Goal: Task Accomplishment & Management: Use online tool/utility

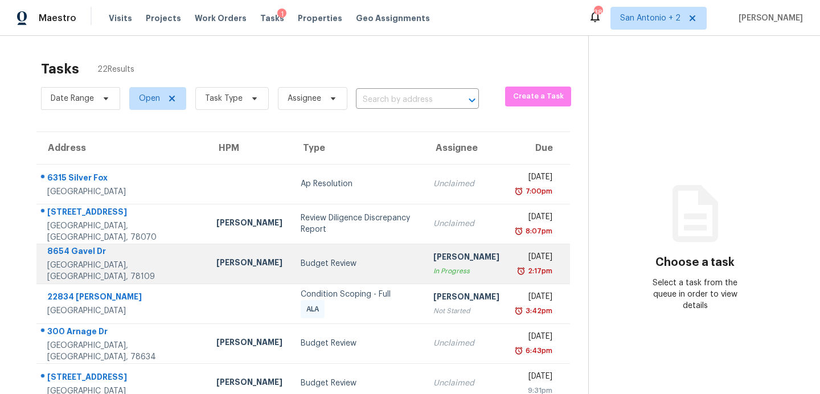
scroll to position [210, 0]
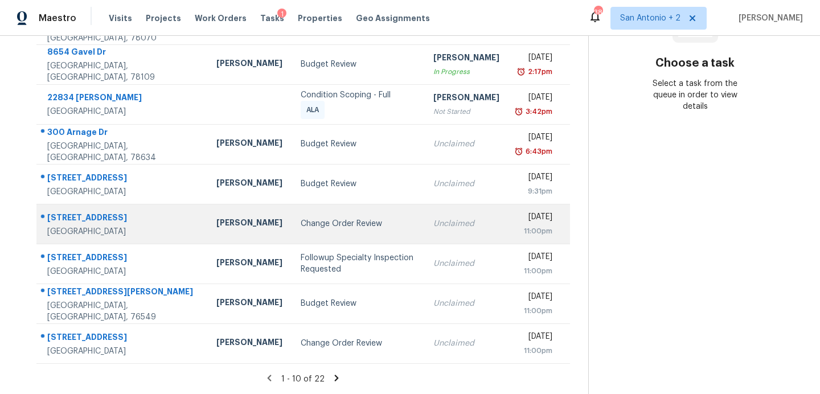
click at [301, 220] on div "Change Order Review" at bounding box center [358, 223] width 115 height 11
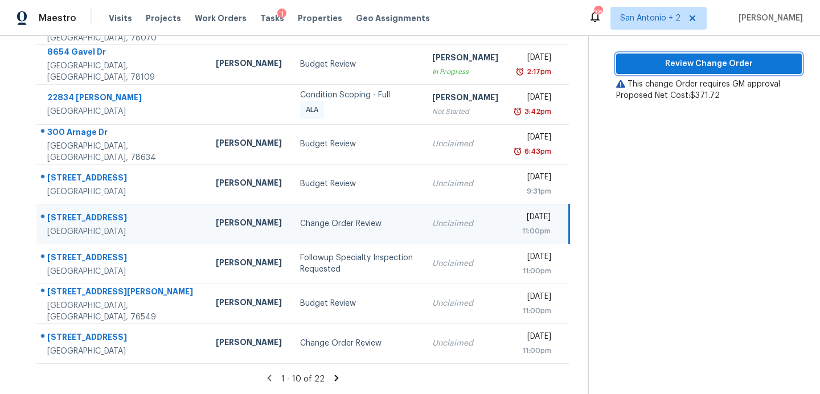
click at [672, 57] on span "Review Change Order" at bounding box center [709, 64] width 167 height 14
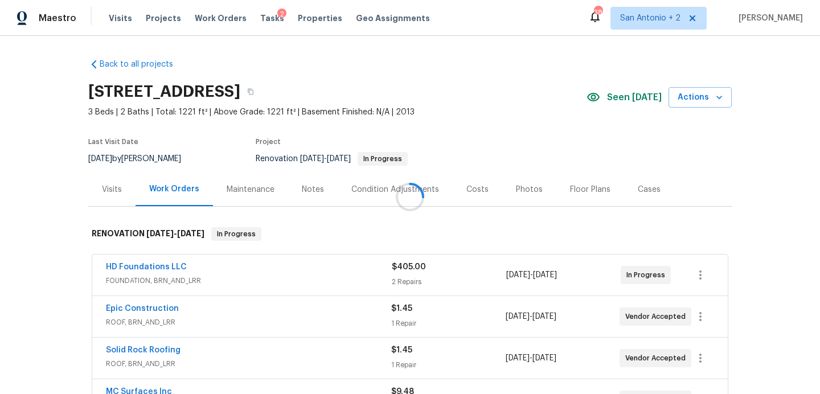
click at [633, 96] on div at bounding box center [410, 197] width 820 height 394
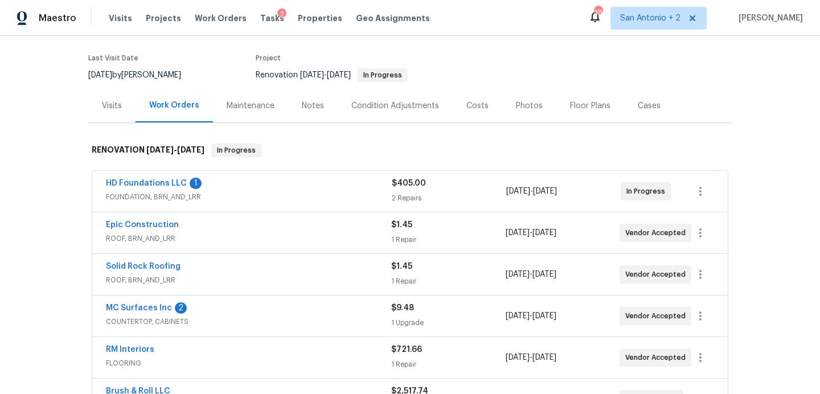
scroll to position [83, 0]
click at [339, 186] on div "HD Foundations LLC 1" at bounding box center [249, 185] width 286 height 14
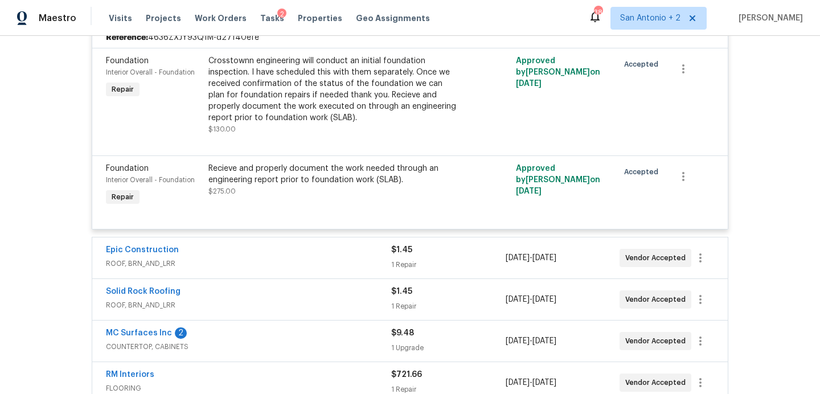
scroll to position [277, 0]
click at [268, 338] on div "MC Surfaces Inc 2" at bounding box center [248, 334] width 285 height 14
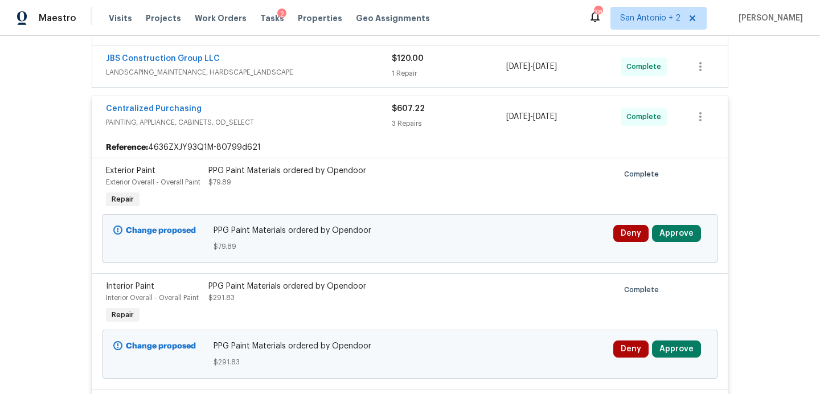
scroll to position [840, 0]
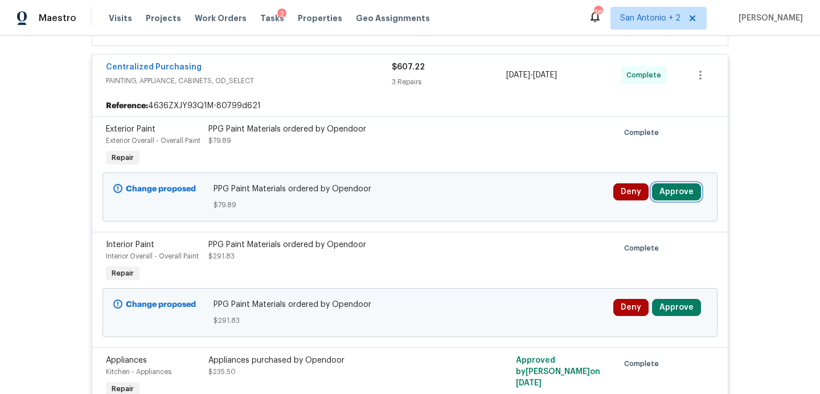
click at [676, 191] on button "Approve" at bounding box center [676, 191] width 49 height 17
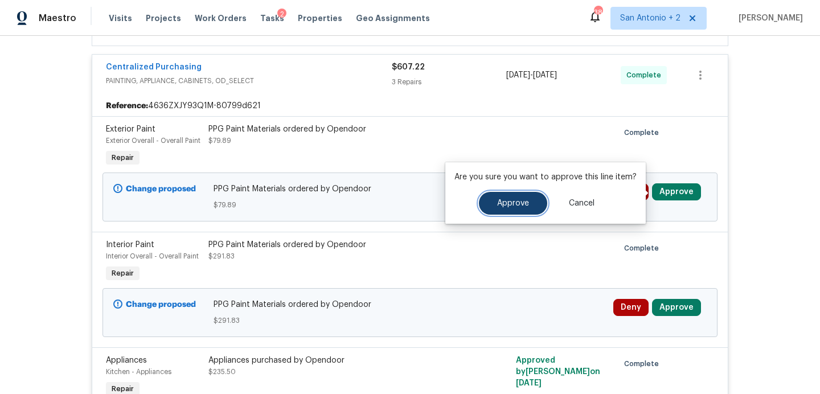
click at [488, 203] on button "Approve" at bounding box center [513, 203] width 68 height 23
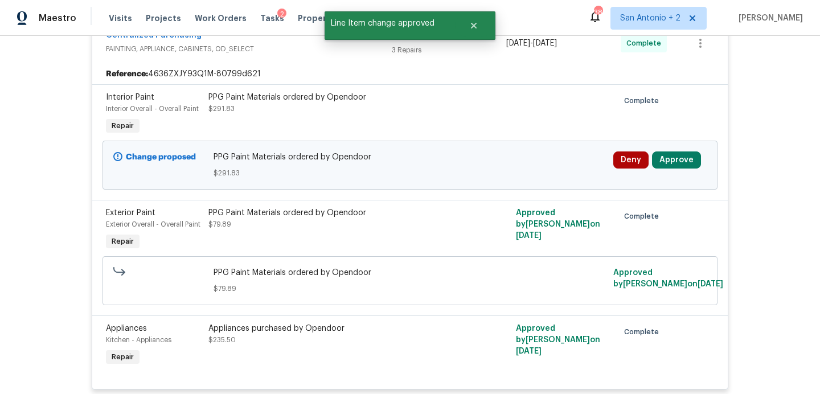
scroll to position [872, 0]
click at [696, 160] on button "Approve" at bounding box center [676, 159] width 49 height 17
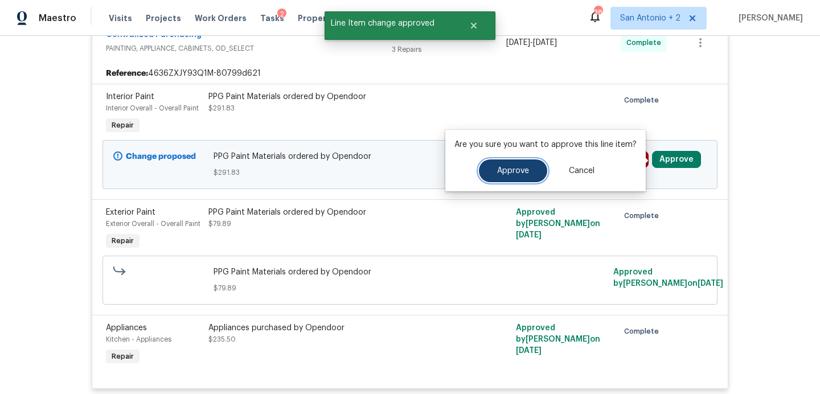
click at [494, 167] on button "Approve" at bounding box center [513, 171] width 68 height 23
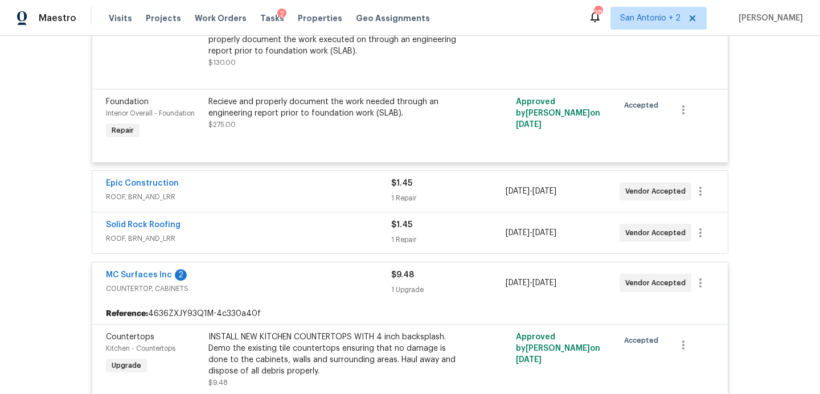
scroll to position [332, 0]
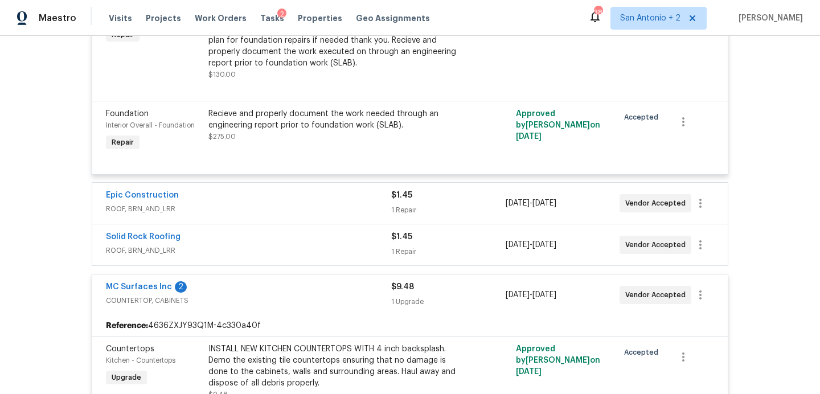
click at [328, 248] on span "ROOF, BRN_AND_LRR" at bounding box center [248, 250] width 285 height 11
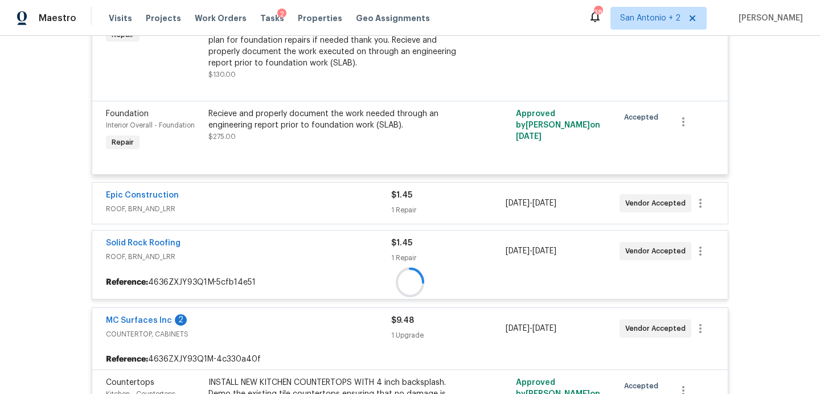
scroll to position [331, 0]
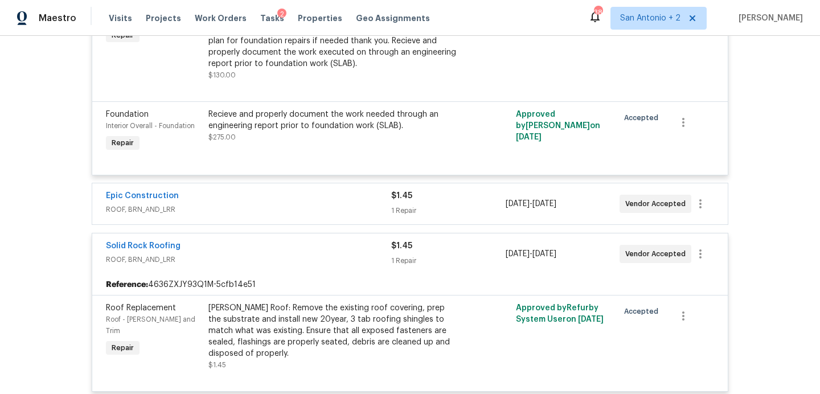
click at [341, 203] on div "Epic Construction" at bounding box center [248, 197] width 285 height 14
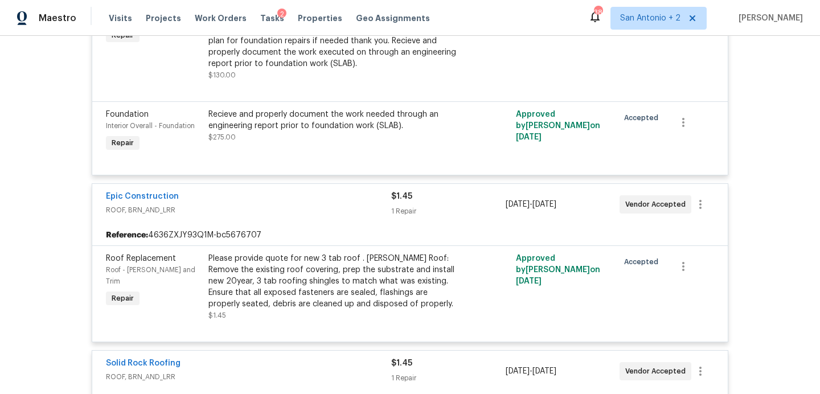
scroll to position [0, 0]
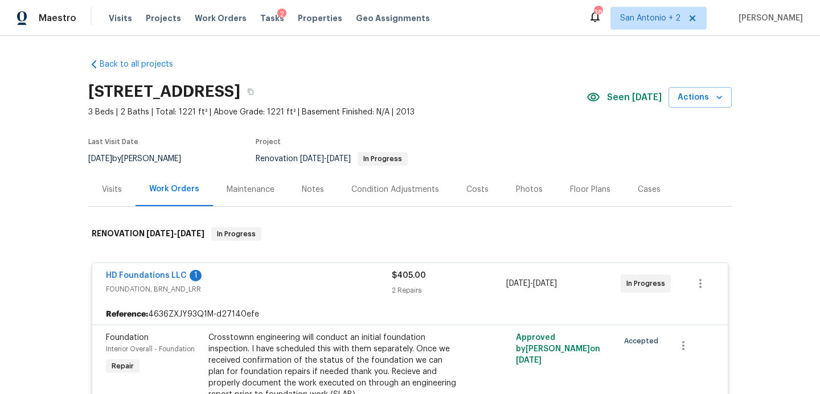
click at [308, 187] on div "Notes" at bounding box center [313, 189] width 22 height 11
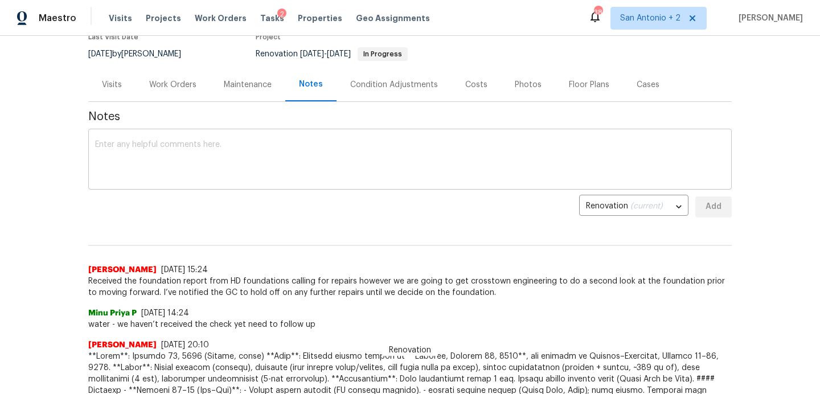
scroll to position [125, 0]
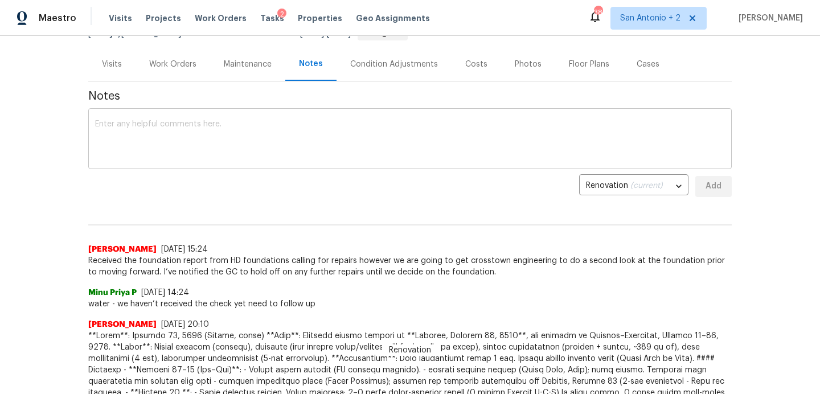
click at [247, 150] on textarea at bounding box center [410, 140] width 630 height 40
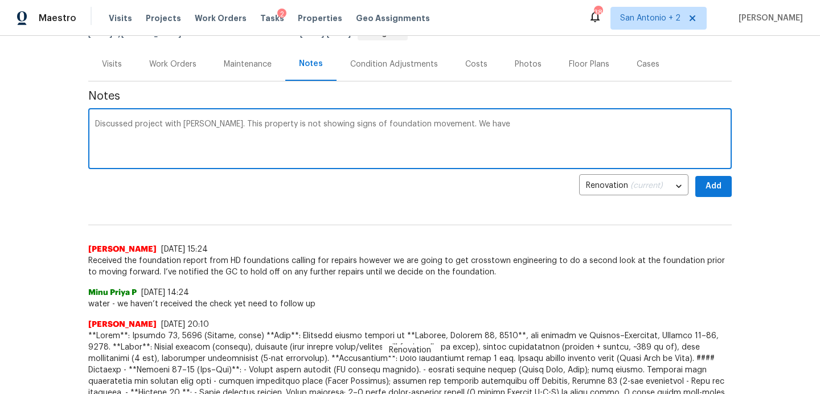
type textarea "Discussed project with [PERSON_NAME]. This property is not showing signs of fou…"
